Goal: Information Seeking & Learning: Learn about a topic

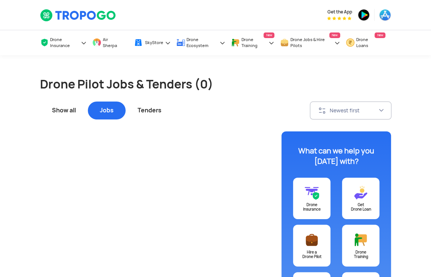
click at [105, 114] on div "Jobs" at bounding box center [107, 111] width 38 height 18
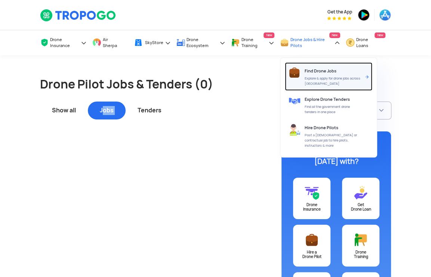
click at [317, 68] on span "Find Drone Jobs" at bounding box center [320, 70] width 32 height 5
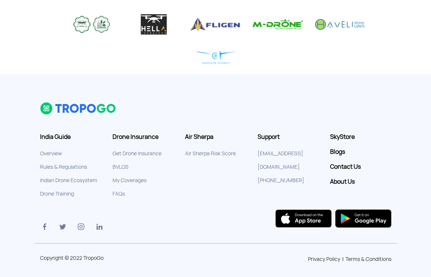
scroll to position [690, 0]
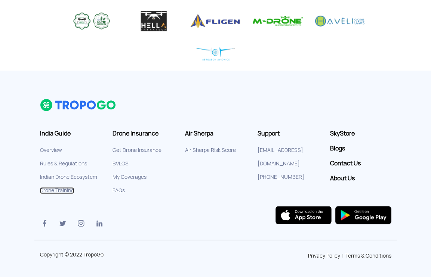
click at [64, 191] on link "Drone Training" at bounding box center [57, 190] width 34 height 7
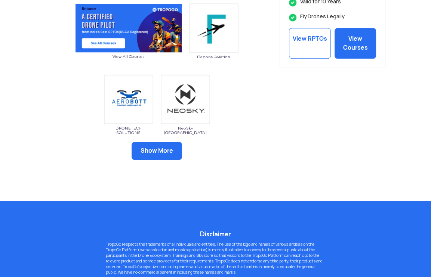
scroll to position [516, 0]
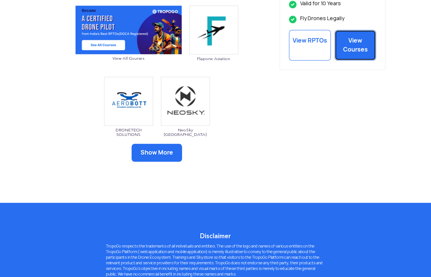
click at [360, 41] on link "View Courses" at bounding box center [355, 45] width 42 height 31
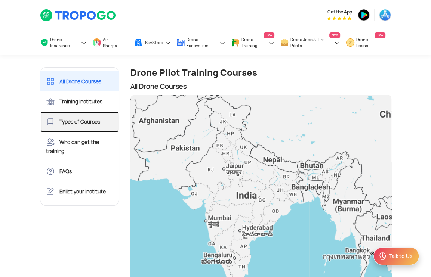
click at [64, 125] on link "Types of Courses" at bounding box center [79, 122] width 79 height 20
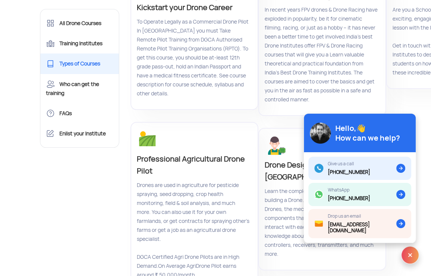
scroll to position [118, 0]
click at [275, 140] on div "Drone Design & Drone Building Learn the complex topics and theories behind buil…" at bounding box center [322, 199] width 128 height 142
click at [370, 131] on div "Hello,👋 How can we help?" at bounding box center [367, 132] width 65 height 19
click at [411, 258] on img at bounding box center [410, 255] width 18 height 18
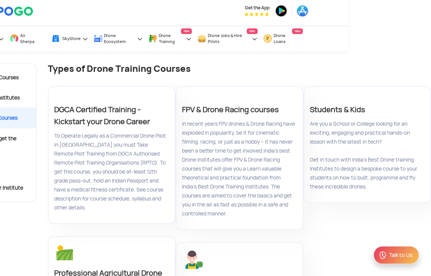
scroll to position [0, 83]
